Goal: Task Accomplishment & Management: Use online tool/utility

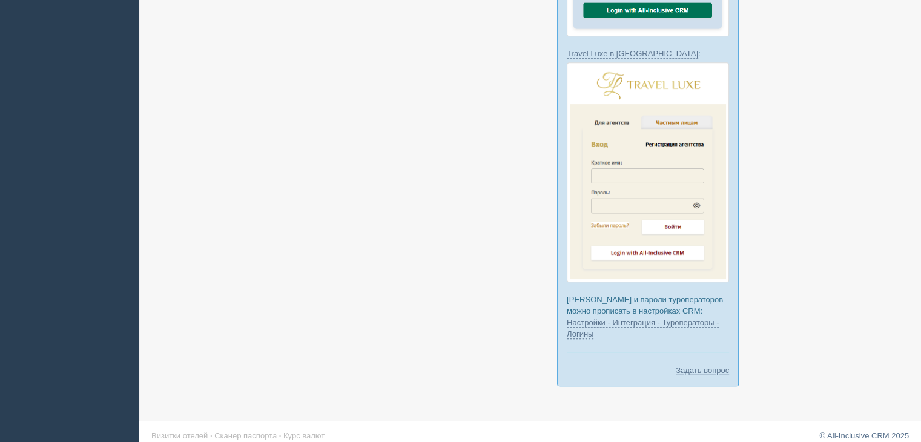
scroll to position [378, 0]
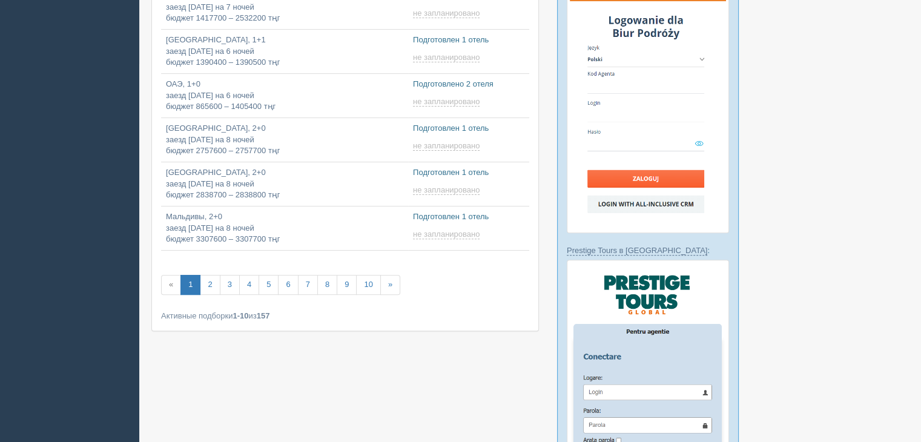
type input "2025-08-13 19:55"
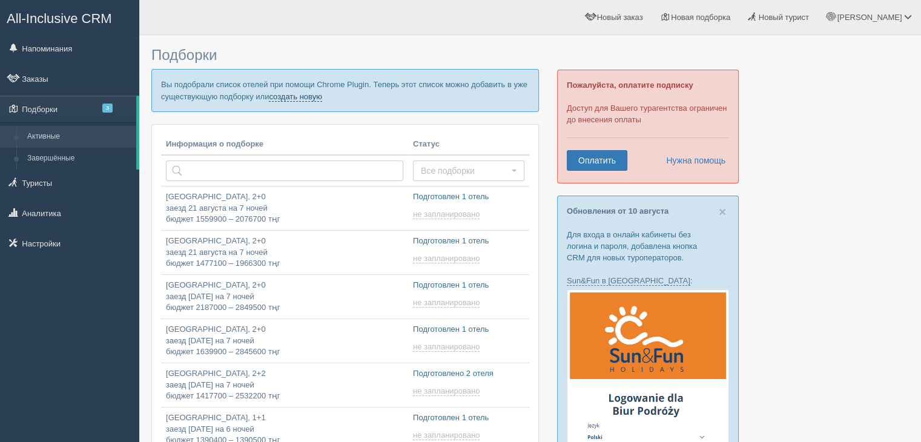
click at [314, 95] on link "создать новую" at bounding box center [295, 97] width 53 height 10
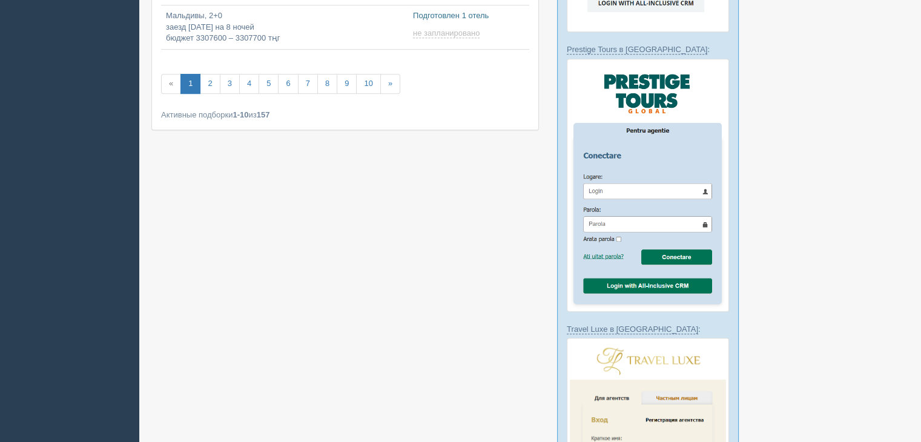
scroll to position [272, 0]
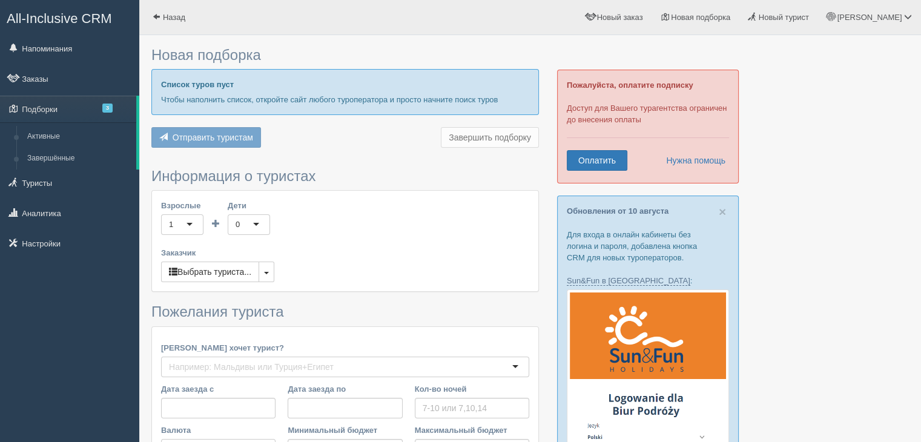
type input "7"
type input "1945500"
type input "5509900"
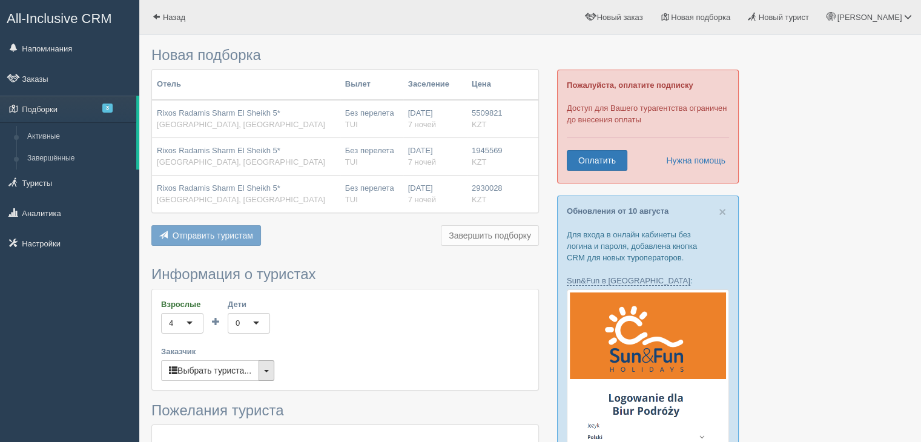
click at [266, 374] on button "button" at bounding box center [267, 370] width 16 height 21
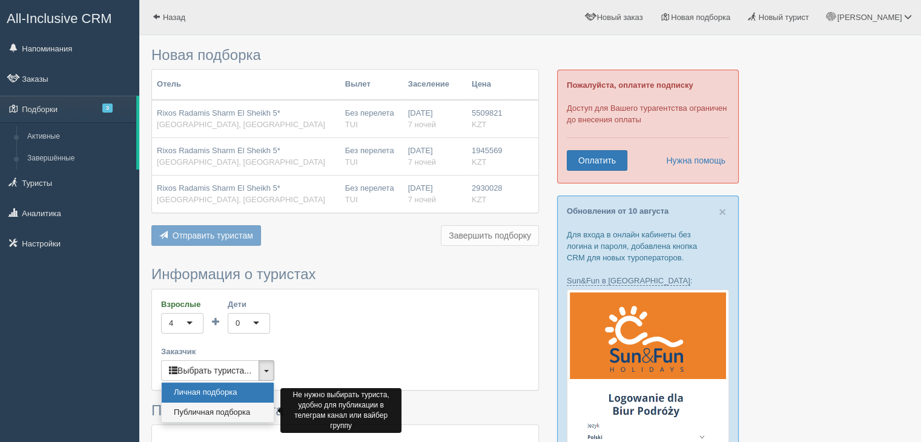
click at [208, 412] on link "Публичная подборка" at bounding box center [218, 413] width 112 height 20
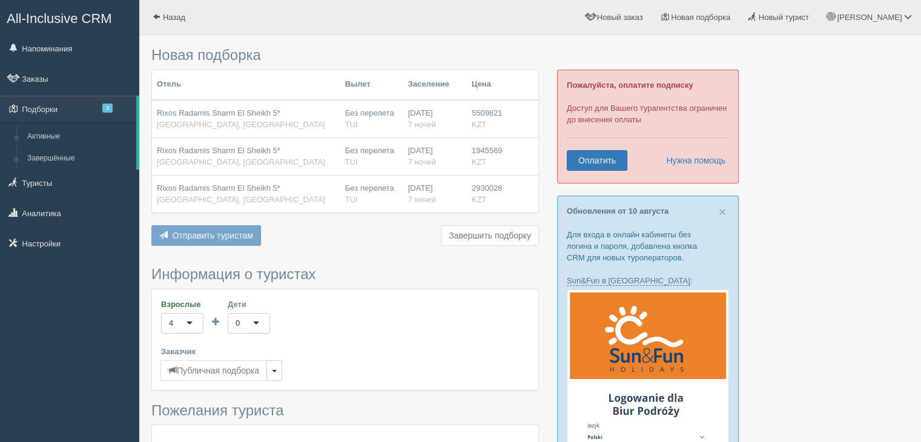
scroll to position [606, 0]
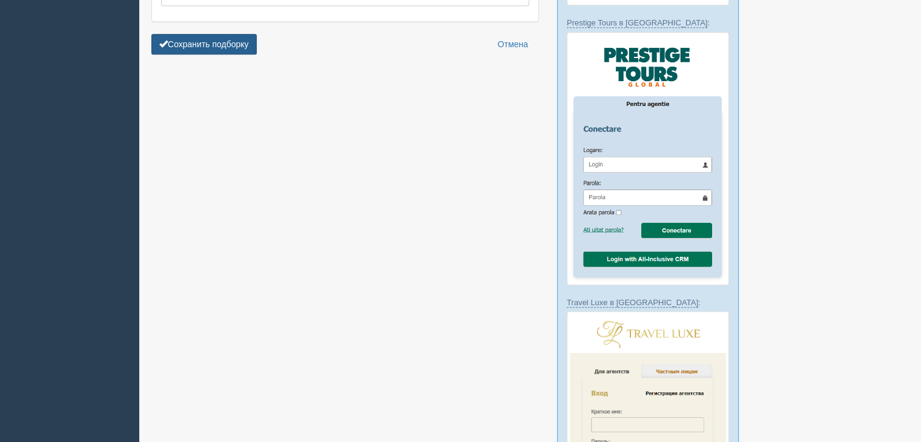
click at [201, 38] on button "Сохранить подборку" at bounding box center [203, 44] width 105 height 21
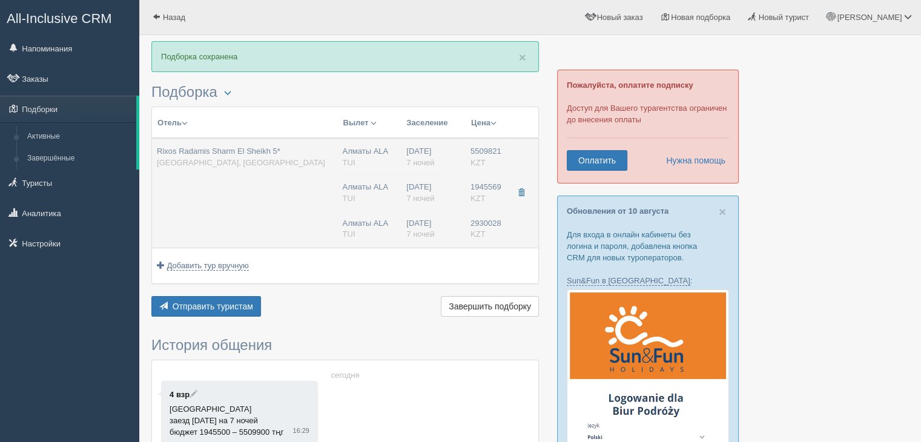
click at [286, 163] on div "Rixos Radamis Sharm El Sheikh 5* [GEOGRAPHIC_DATA], [GEOGRAPHIC_DATA]" at bounding box center [245, 157] width 176 height 22
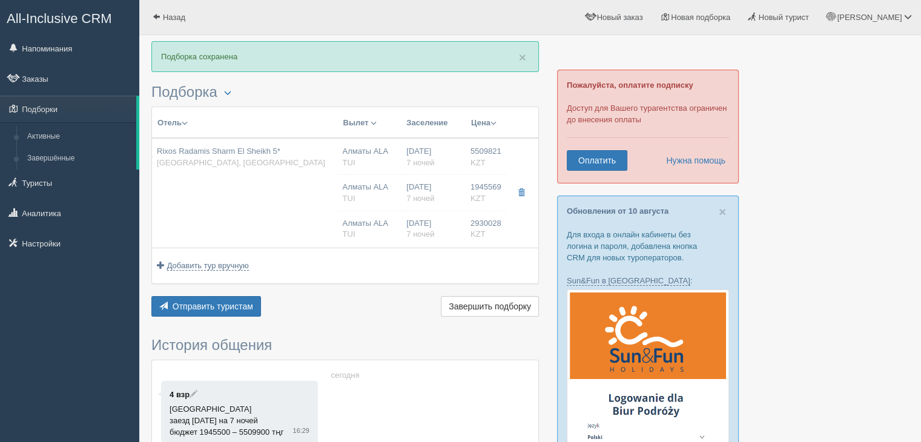
type input "Rixos Radamis Sharm El Sheikh 5*"
type input "[GEOGRAPHIC_DATA]"
type input "Шарм-эль-Шейх"
type input "5509821.00"
type input "Алматы ALA"
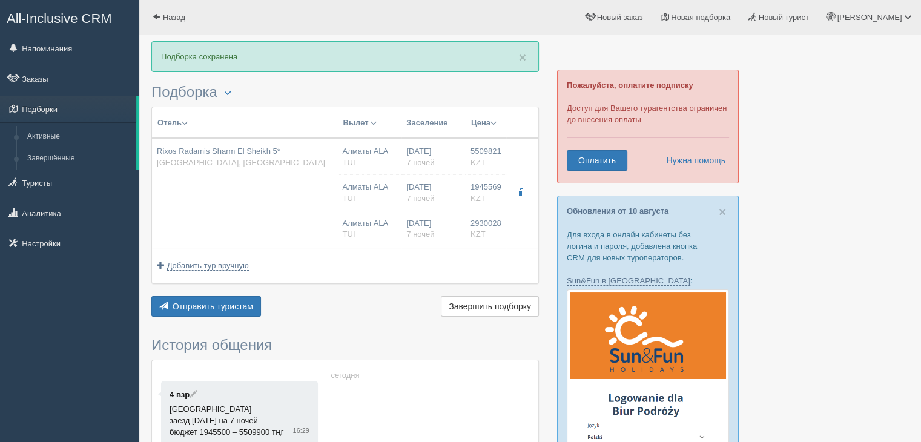
type input "Шарм-эль-Шейх SSH"
type input "12:55"
type input "17:00"
type input "Air Astana"
type input "18:00"
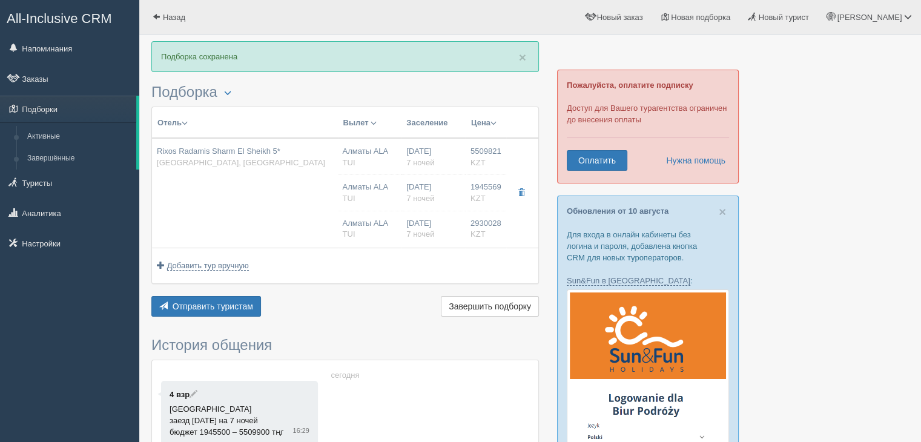
type input "01:55"
type input "7"
type input "TWO BEDROOMS DELUXE SUITE"
type input "Ultra All Inclusive"
type input "TUI"
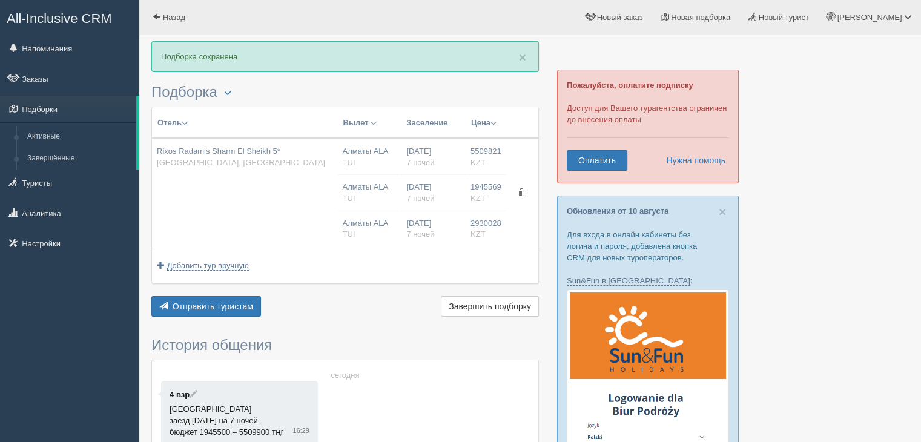
type input "[URL][DOMAIN_NAME]"
type input "1945569.00"
type input "Алматы ALA"
type input "Шарм-эль-Шейх SSH"
type input "12:55"
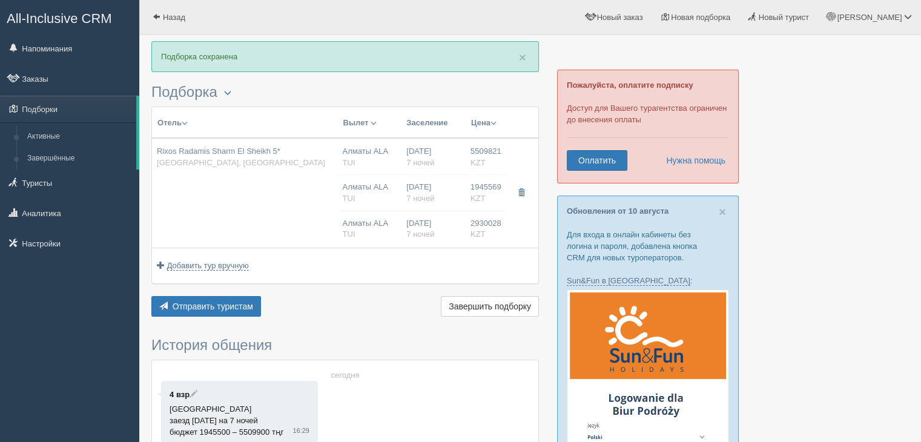
type input "17:00"
type input "Air Astana"
type input "18:00"
type input "01:55"
type input "7"
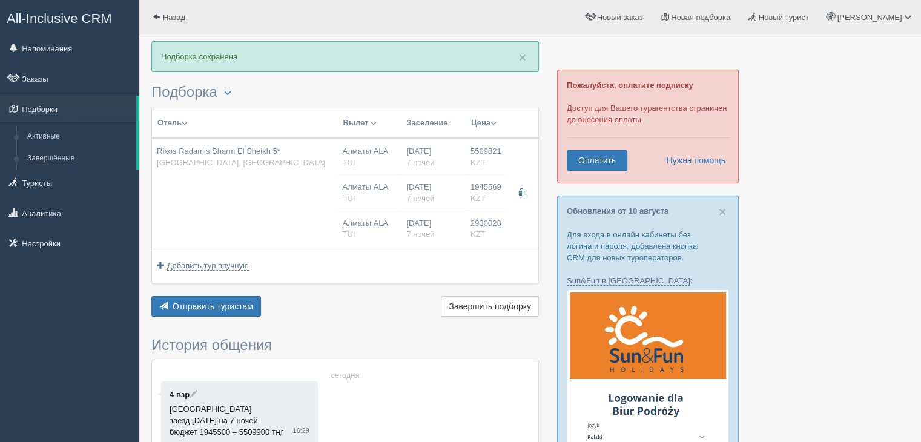
type input "SUPERIOR ROOM BLUE PLANET"
type input "Ultra All Inclusive"
type input "TUI"
type input "[URL][DOMAIN_NAME]"
type input "2930028.00"
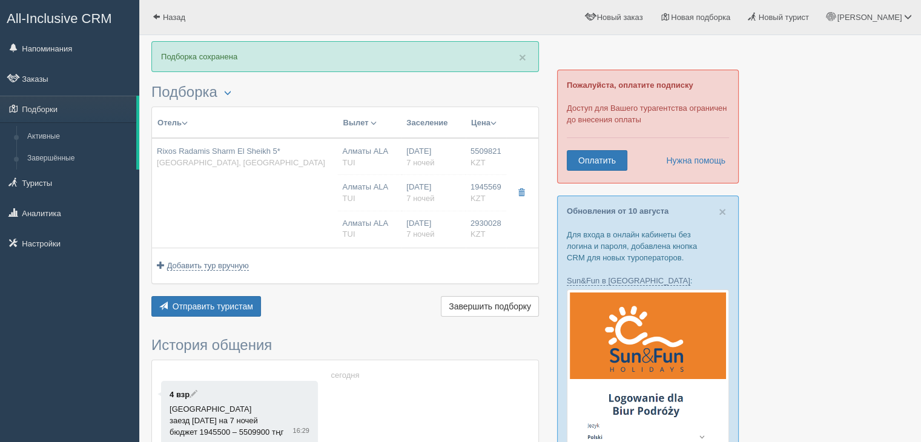
type input "Алматы ALA"
type input "Шарм-эль-Шейх SSH"
type input "12:55"
type input "17:00"
type input "Air Astana"
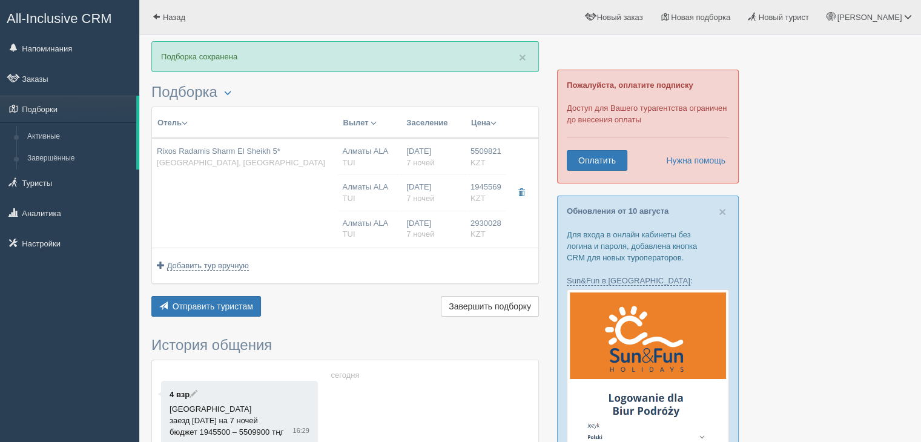
type input "18:00"
type input "01:55"
type input "7"
type input "SUPERIOR ROOM BLUE PLANET"
type input "Ultra All Inclusive"
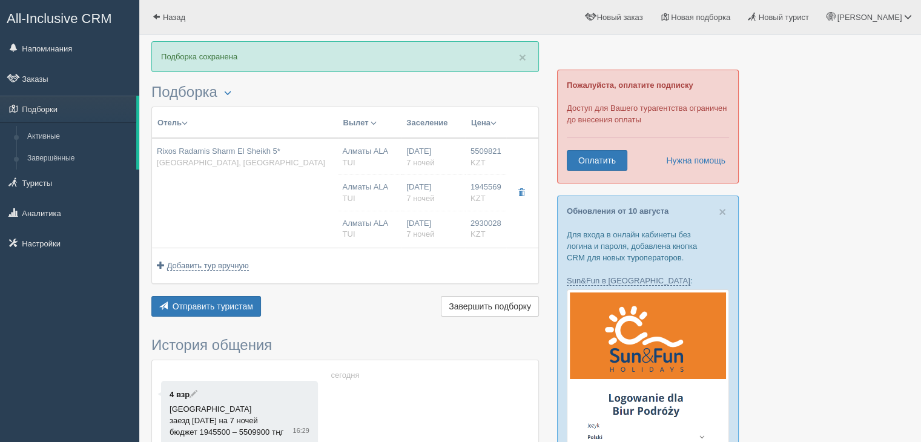
type input "TUI"
type input "[URL][DOMAIN_NAME]"
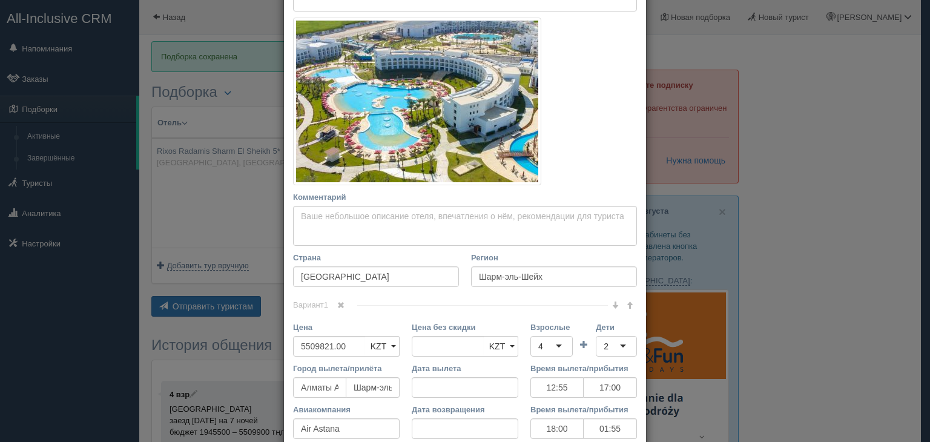
scroll to position [814, 0]
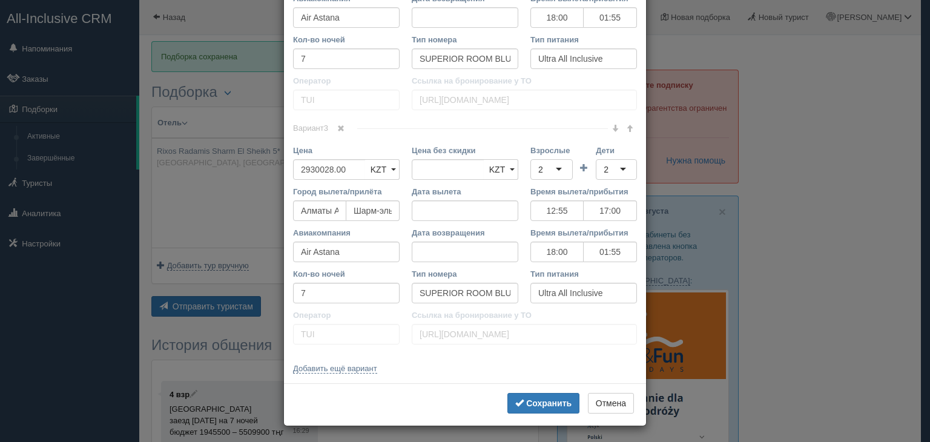
drag, startPoint x: 285, startPoint y: 67, endPoint x: 547, endPoint y: 365, distance: 396.8
copy div "Loremips dolor Sitame co adipi eli seddoei Temp incid (utlabo et dolorema) Al e…"
